Goal: Download file/media

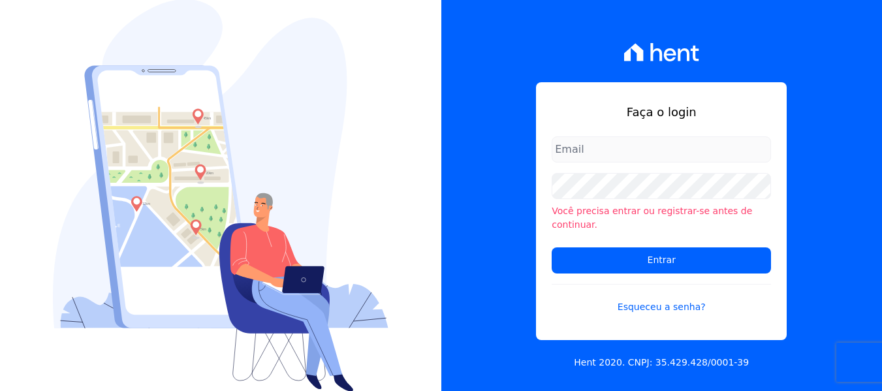
type input "[PERSON_NAME][EMAIL_ADDRESS][DOMAIN_NAME]"
click at [633, 169] on form "[PERSON_NAME][EMAIL_ADDRESS][DOMAIN_NAME] Você precisa entrar ou registrar-[PER…" at bounding box center [661, 232] width 219 height 193
drag, startPoint x: 509, startPoint y: 214, endPoint x: 529, endPoint y: 238, distance: 31.0
click at [509, 214] on div "Faça o login [PERSON_NAME][EMAIL_ADDRESS][DOMAIN_NAME] Você precisa entrar ou r…" at bounding box center [661, 195] width 441 height 391
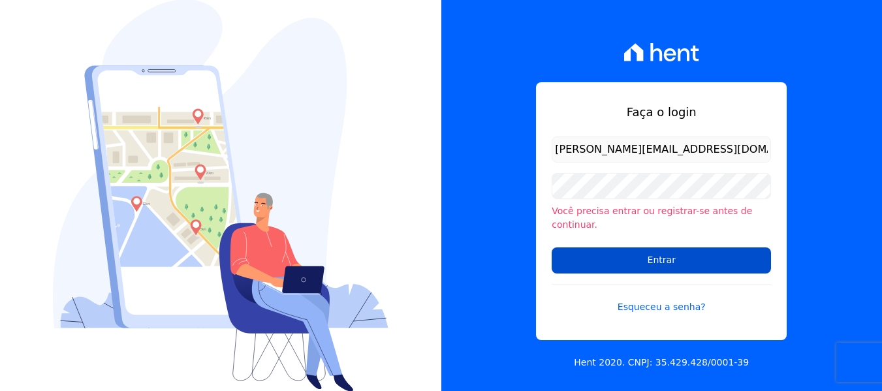
click at [596, 253] on input "Entrar" at bounding box center [661, 260] width 219 height 26
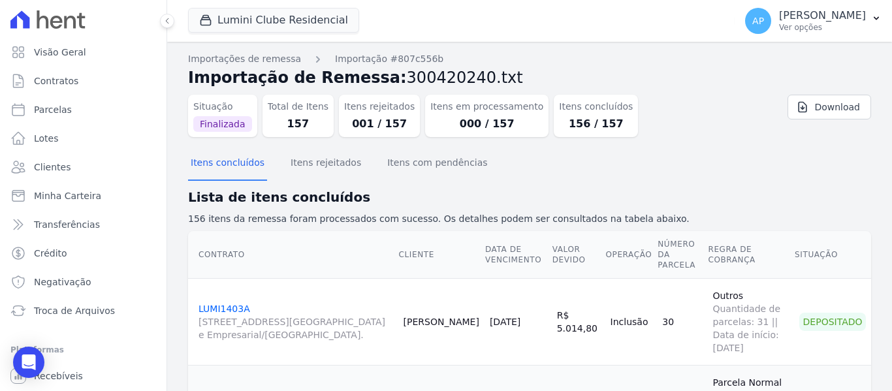
scroll to position [65, 0]
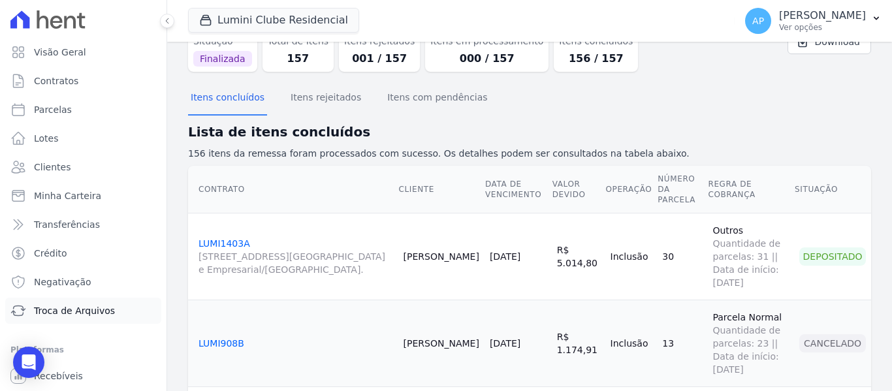
click at [92, 307] on span "Troca de Arquivos" at bounding box center [74, 310] width 81 height 13
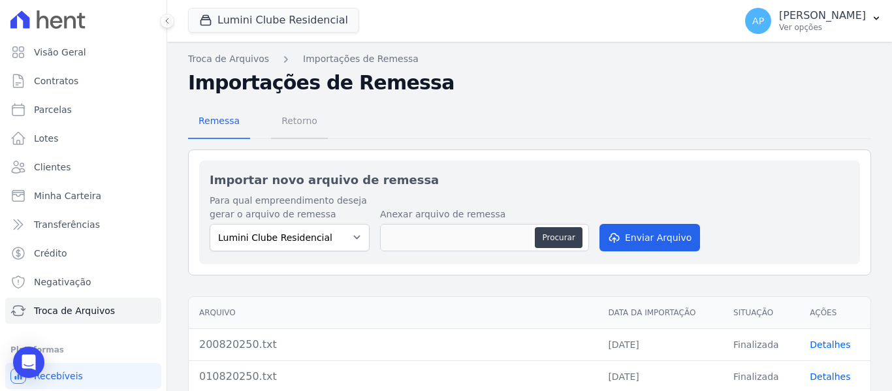
click at [298, 125] on span "Retorno" at bounding box center [300, 121] width 52 height 26
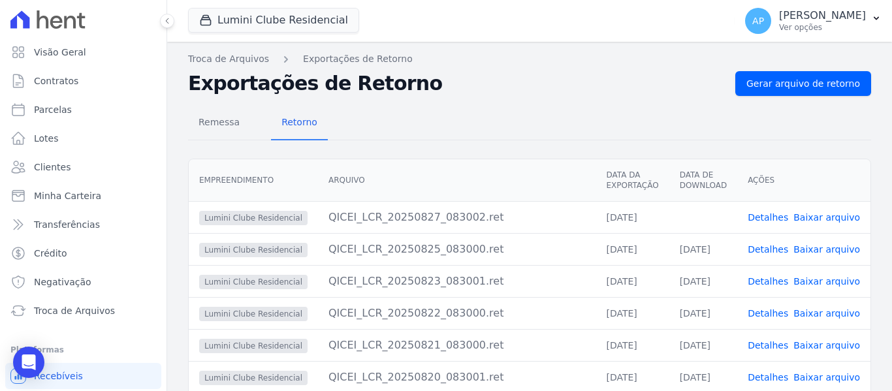
click at [826, 219] on link "Baixar arquivo" at bounding box center [826, 217] width 67 height 10
click at [275, 11] on button "Lumini Clube Residencial" at bounding box center [273, 20] width 171 height 25
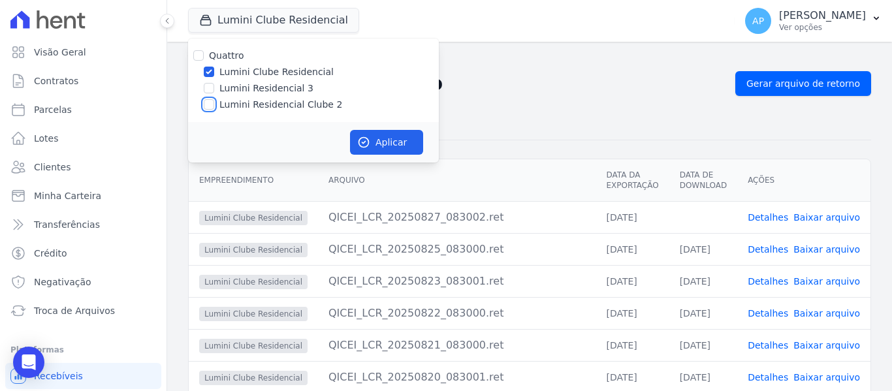
click at [208, 105] on input "Lumini Residencial Clube 2" at bounding box center [209, 104] width 10 height 10
checkbox input "true"
click at [206, 67] on input "Lumini Clube Residencial" at bounding box center [209, 72] width 10 height 10
checkbox input "false"
click at [389, 134] on button "Aplicar" at bounding box center [386, 142] width 73 height 25
